Goal: Transaction & Acquisition: Purchase product/service

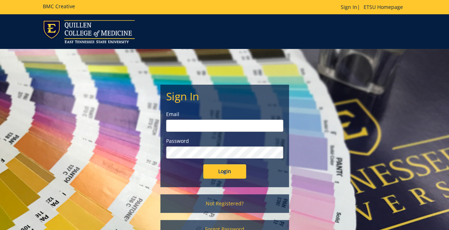
click at [202, 128] on input "email" at bounding box center [224, 126] width 117 height 12
type input "n"
type input "farnor@etsu.edu"
click at [203, 164] on input "Login" at bounding box center [224, 171] width 43 height 14
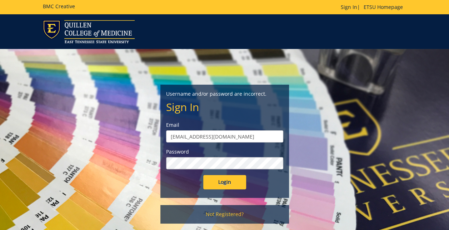
click at [232, 157] on div "Password" at bounding box center [224, 158] width 117 height 21
click at [236, 172] on form "Username and/or password are incorrect. Sign In Email farnor@etsu.edu Password …" at bounding box center [224, 139] width 117 height 99
click at [217, 157] on div "Password" at bounding box center [224, 158] width 117 height 21
click at [203, 175] on input "Login" at bounding box center [224, 182] width 43 height 14
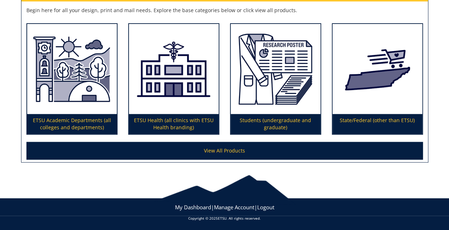
scroll to position [132, 0]
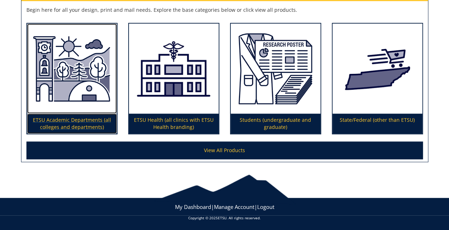
click at [101, 98] on img at bounding box center [72, 69] width 90 height 90
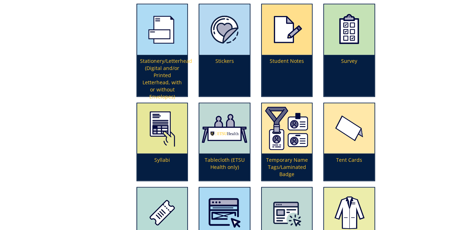
scroll to position [1860, 0]
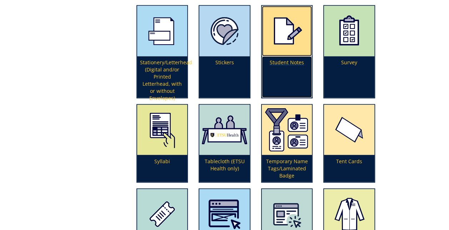
click at [287, 39] on img at bounding box center [287, 31] width 50 height 50
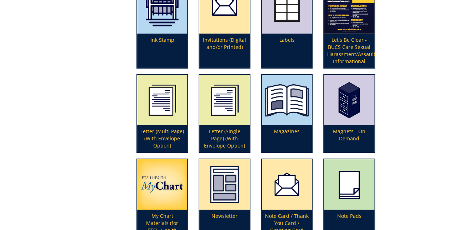
scroll to position [1189, 0]
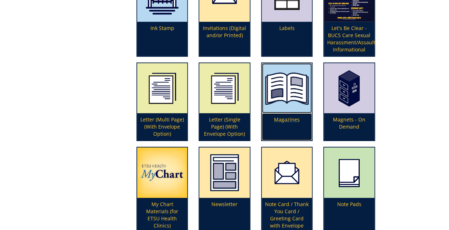
click at [266, 81] on img at bounding box center [287, 88] width 50 height 50
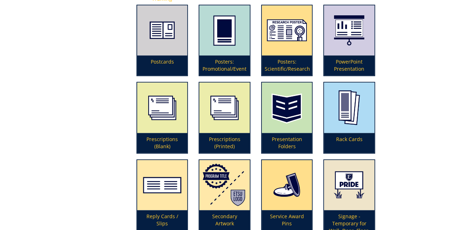
scroll to position [1586, 0]
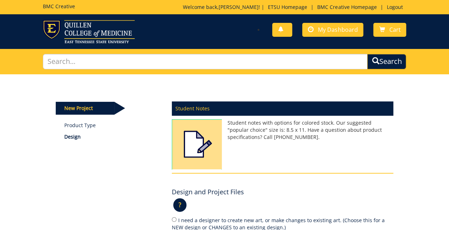
scroll to position [123, 0]
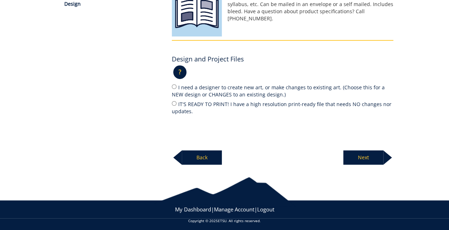
scroll to position [135, 0]
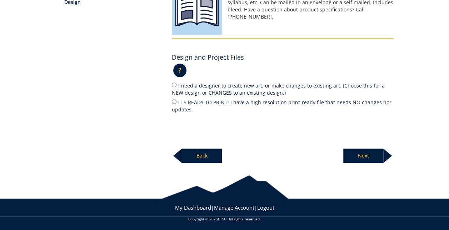
click at [209, 156] on p "Back" at bounding box center [202, 156] width 40 height 14
